Goal: Task Accomplishment & Management: Manage account settings

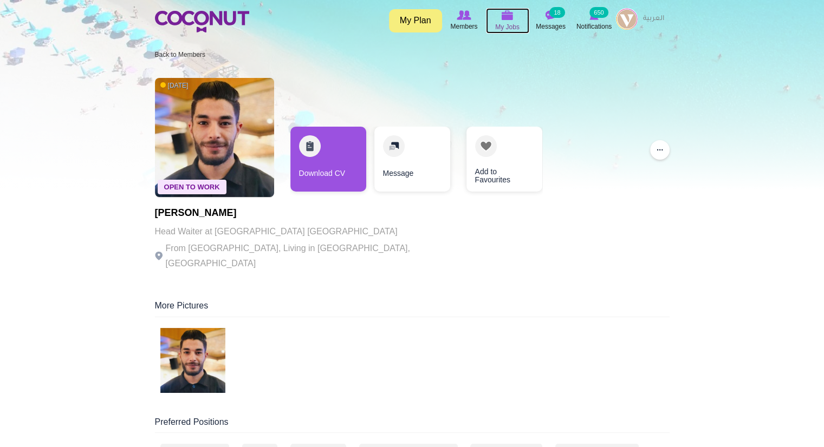
click at [512, 17] on img at bounding box center [507, 15] width 12 height 10
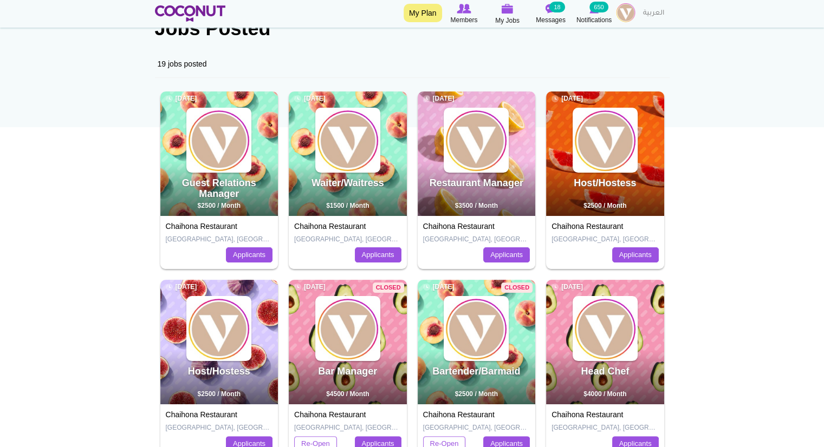
scroll to position [108, 0]
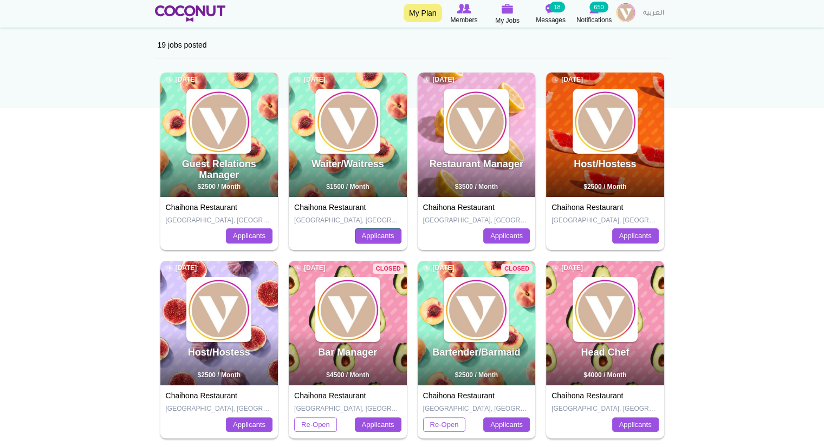
click at [366, 228] on link "Applicants" at bounding box center [378, 235] width 47 height 15
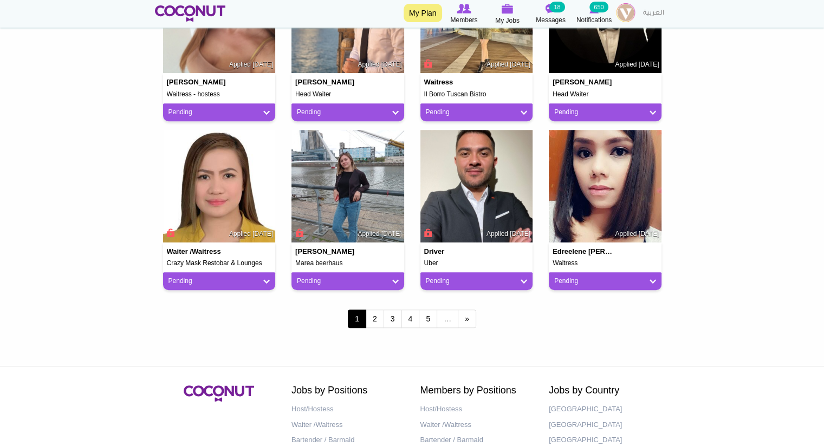
scroll to position [866, 0]
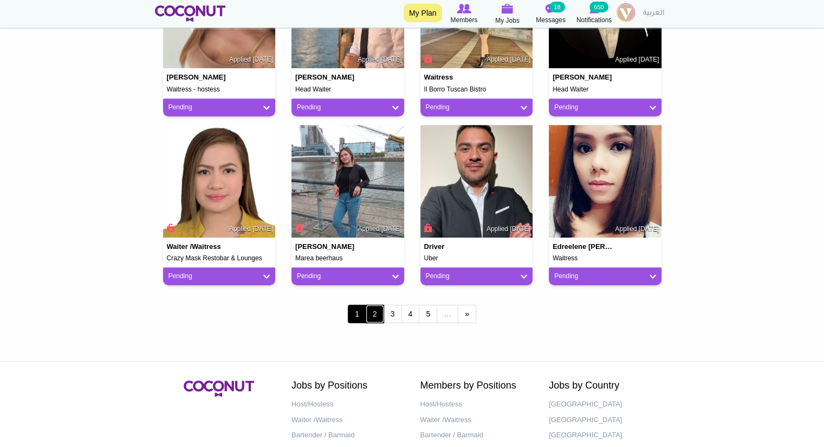
click at [380, 315] on link "2" at bounding box center [374, 314] width 18 height 18
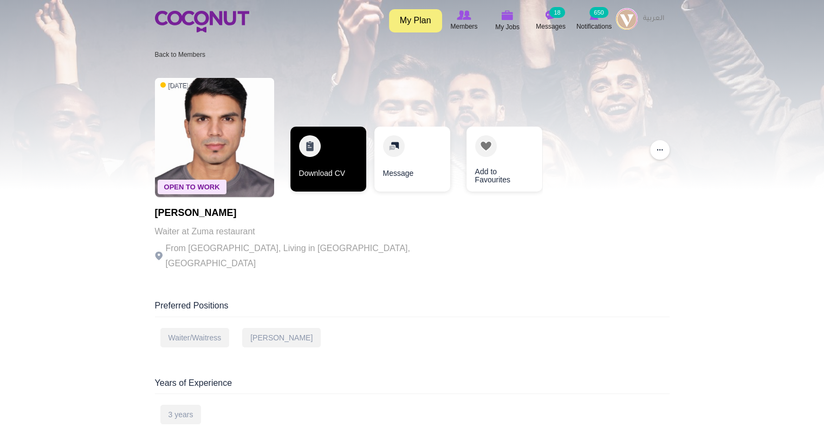
click at [331, 169] on link "Download CV" at bounding box center [328, 159] width 76 height 65
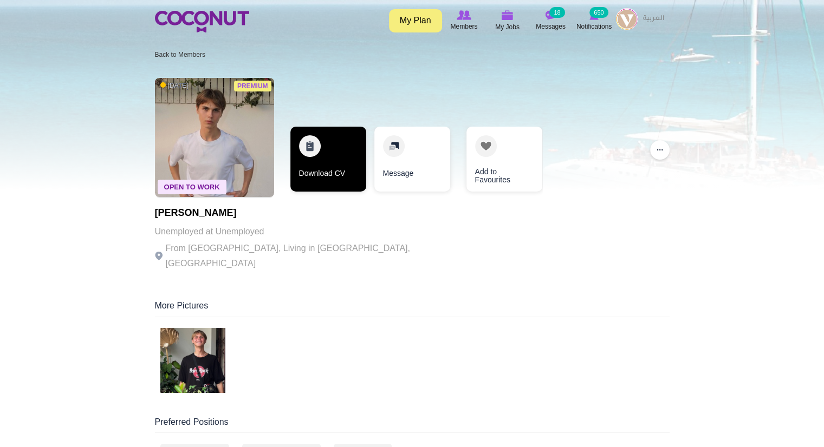
click at [328, 182] on link "Download CV" at bounding box center [328, 159] width 76 height 65
click at [334, 161] on link "Download CV" at bounding box center [328, 159] width 76 height 65
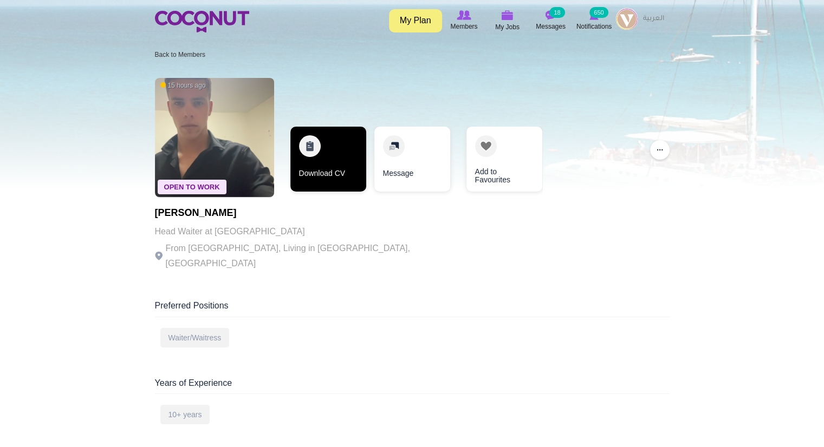
click at [318, 172] on link "Download CV" at bounding box center [328, 159] width 76 height 65
click at [328, 167] on link "Download CV" at bounding box center [328, 159] width 76 height 65
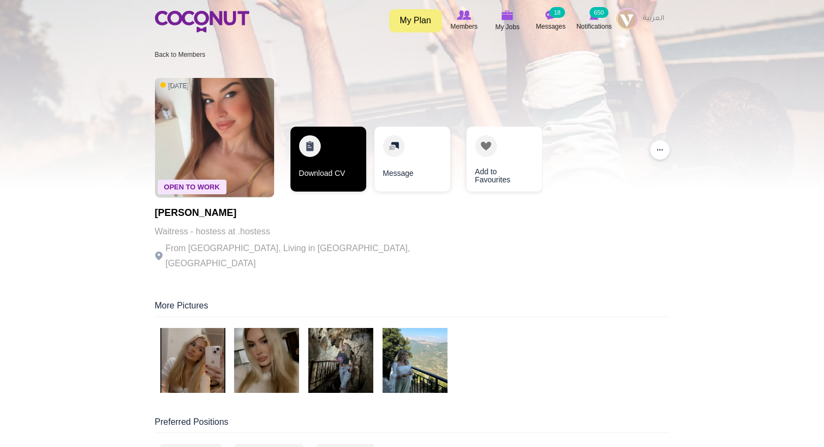
click at [311, 161] on link "Download CV" at bounding box center [328, 159] width 76 height 65
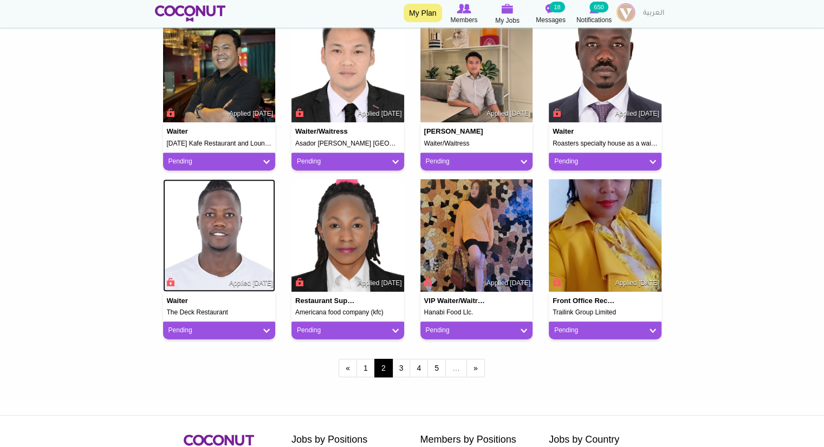
scroll to position [758, 0]
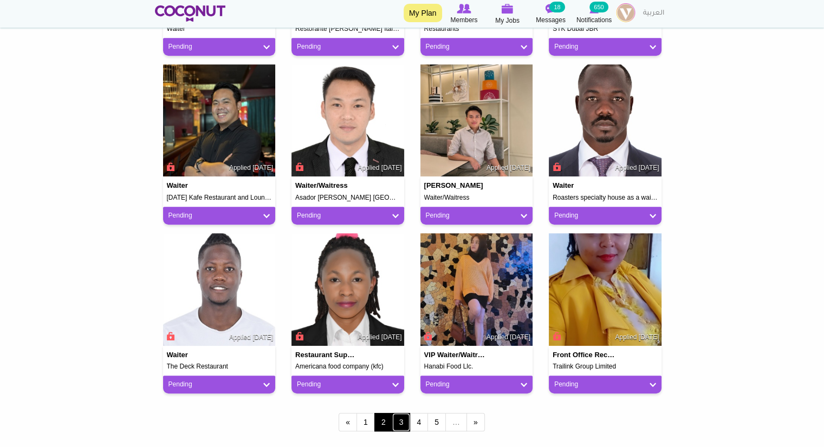
click at [395, 423] on link "3" at bounding box center [401, 422] width 18 height 18
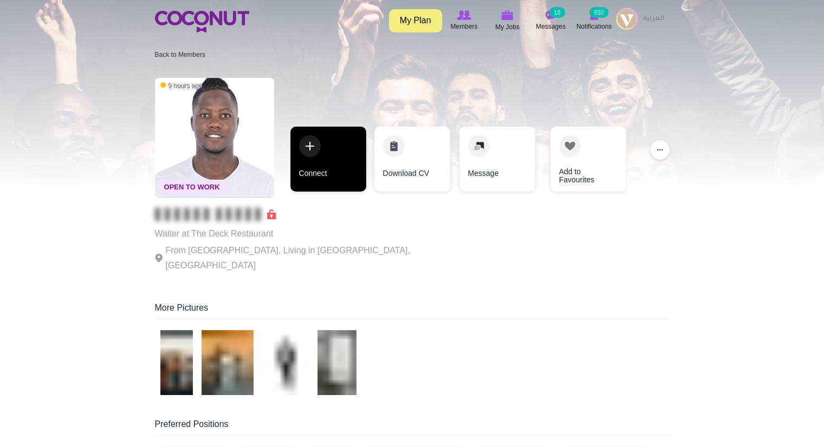
click at [344, 172] on link "Connect" at bounding box center [328, 159] width 76 height 65
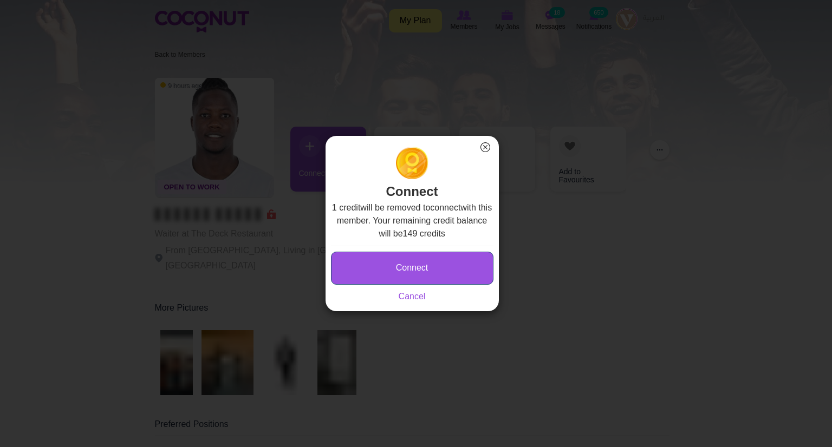
click at [427, 263] on button "Connect" at bounding box center [412, 268] width 162 height 33
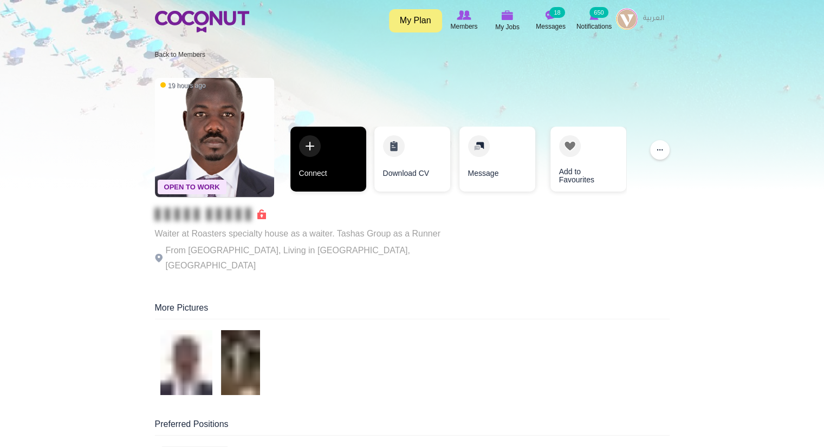
click at [331, 166] on link "Connect" at bounding box center [328, 159] width 76 height 65
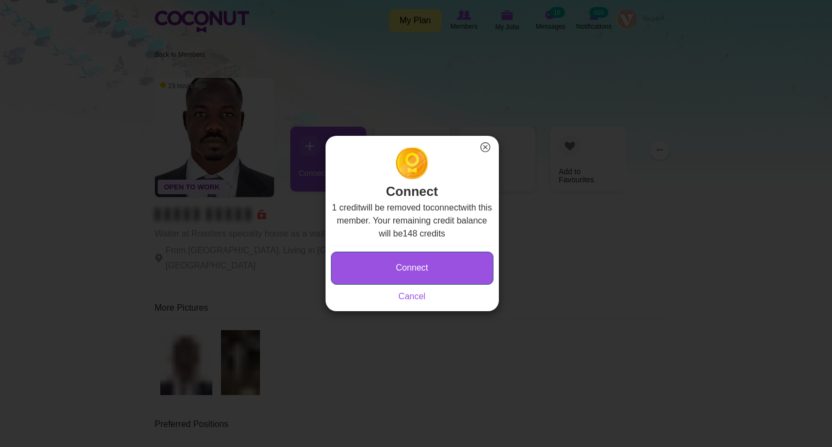
click at [406, 273] on button "Connect" at bounding box center [412, 268] width 162 height 33
